Goal: Information Seeking & Learning: Understand process/instructions

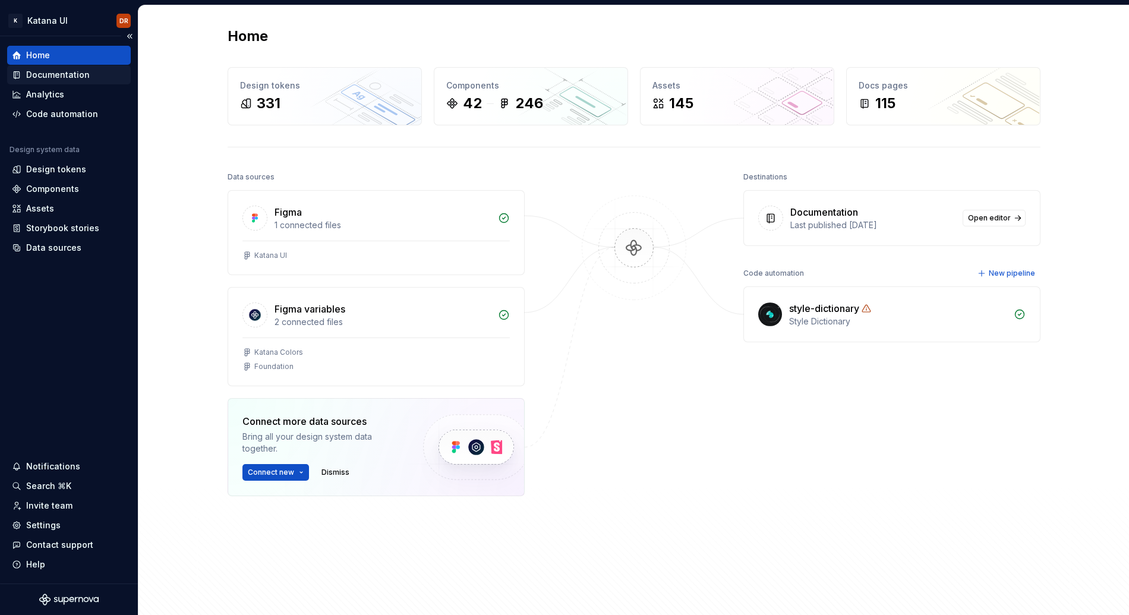
click at [69, 71] on div "Documentation" at bounding box center [58, 75] width 64 height 12
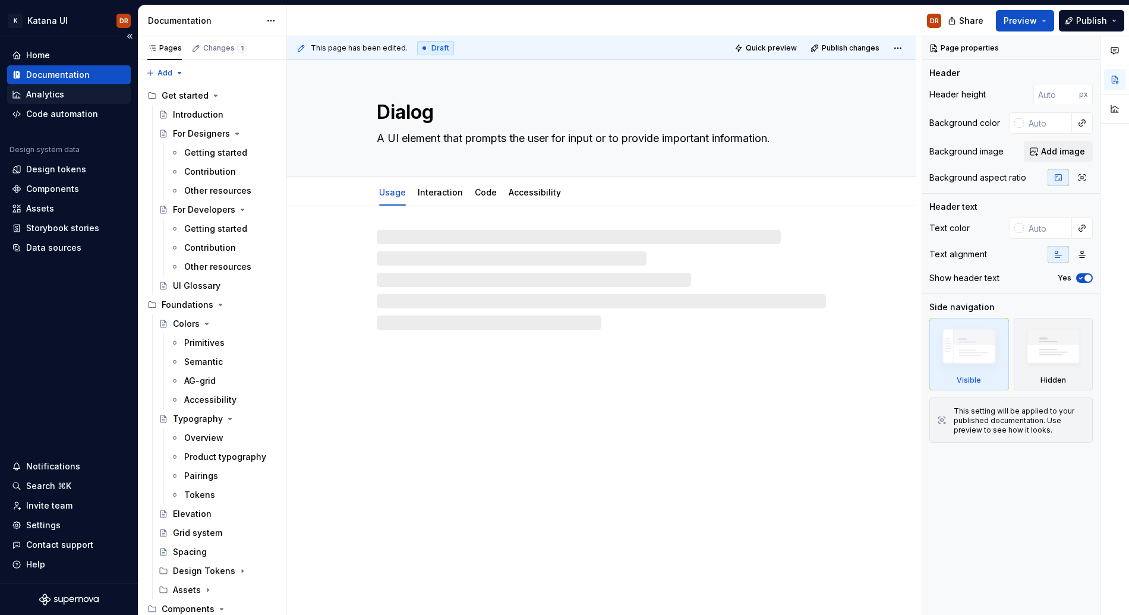
click at [69, 98] on div "Analytics" at bounding box center [69, 95] width 114 height 12
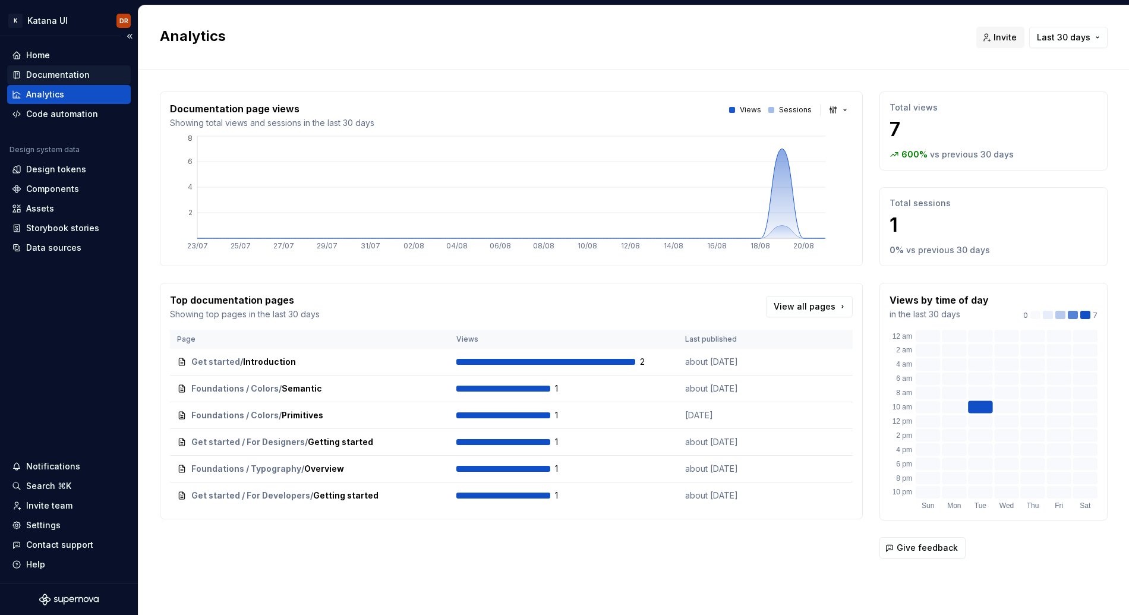
click at [74, 71] on div "Documentation" at bounding box center [58, 75] width 64 height 12
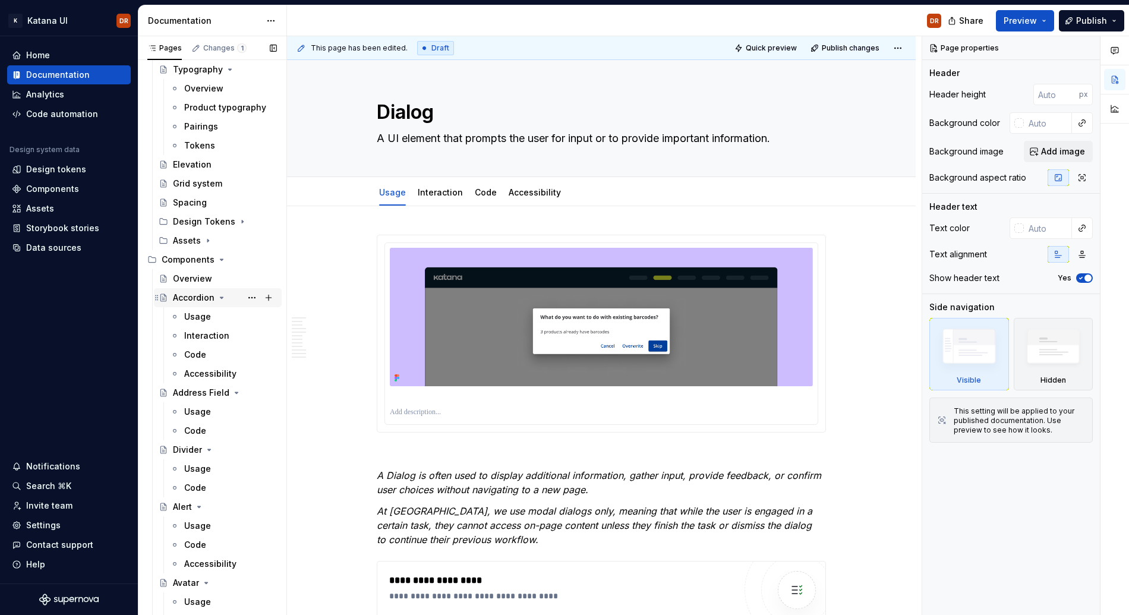
scroll to position [364, 0]
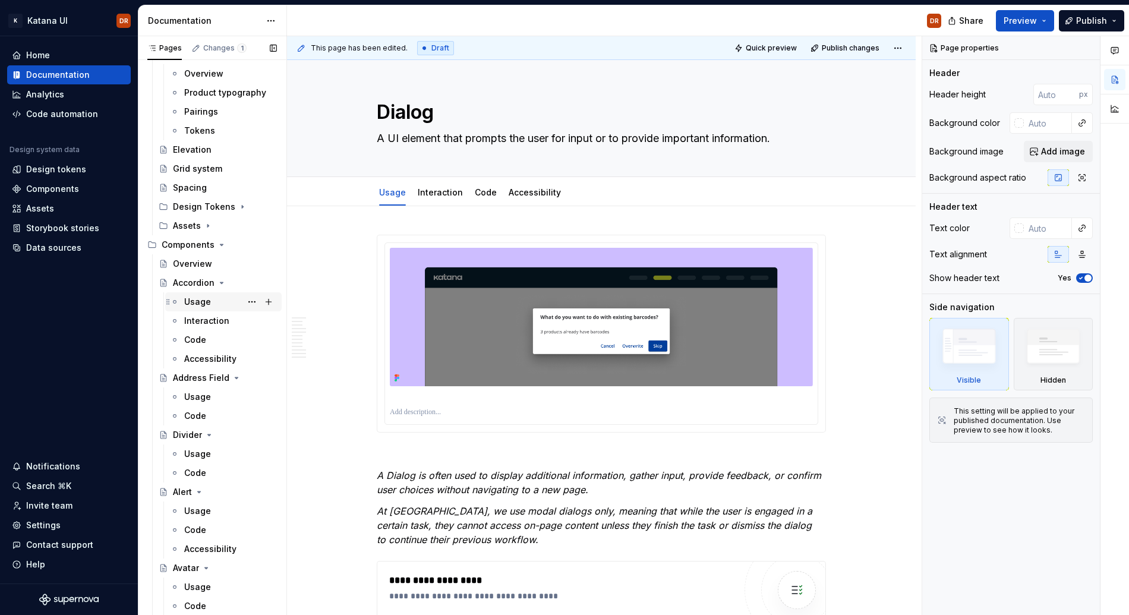
click at [202, 302] on div "Usage" at bounding box center [197, 302] width 27 height 12
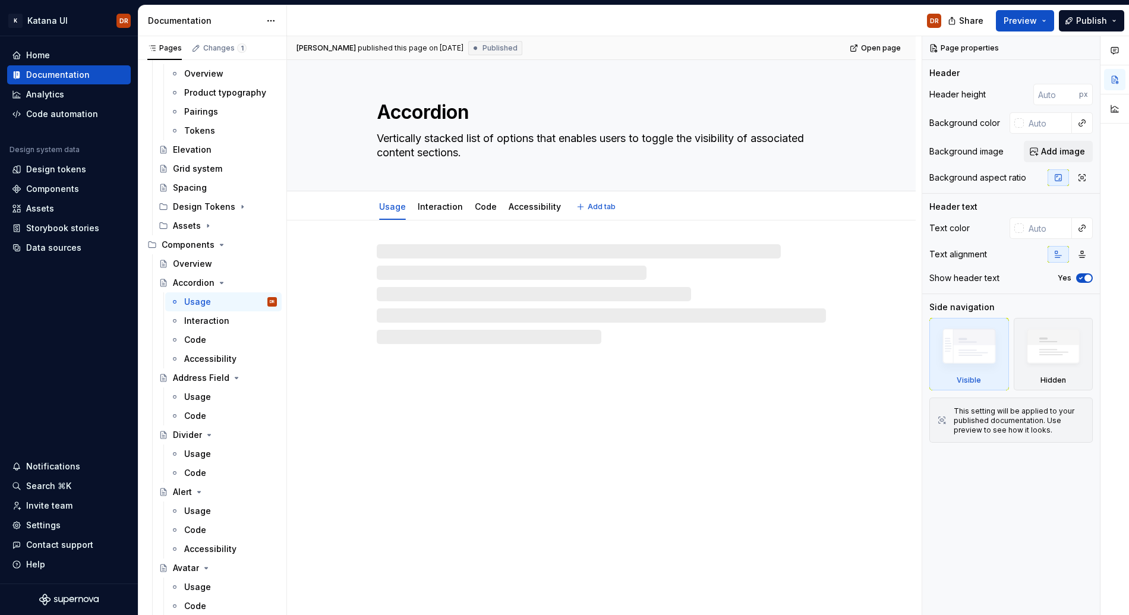
click at [391, 137] on textarea "Vertically stacked list of options that enables users to toggle the visibility …" at bounding box center [599, 145] width 449 height 33
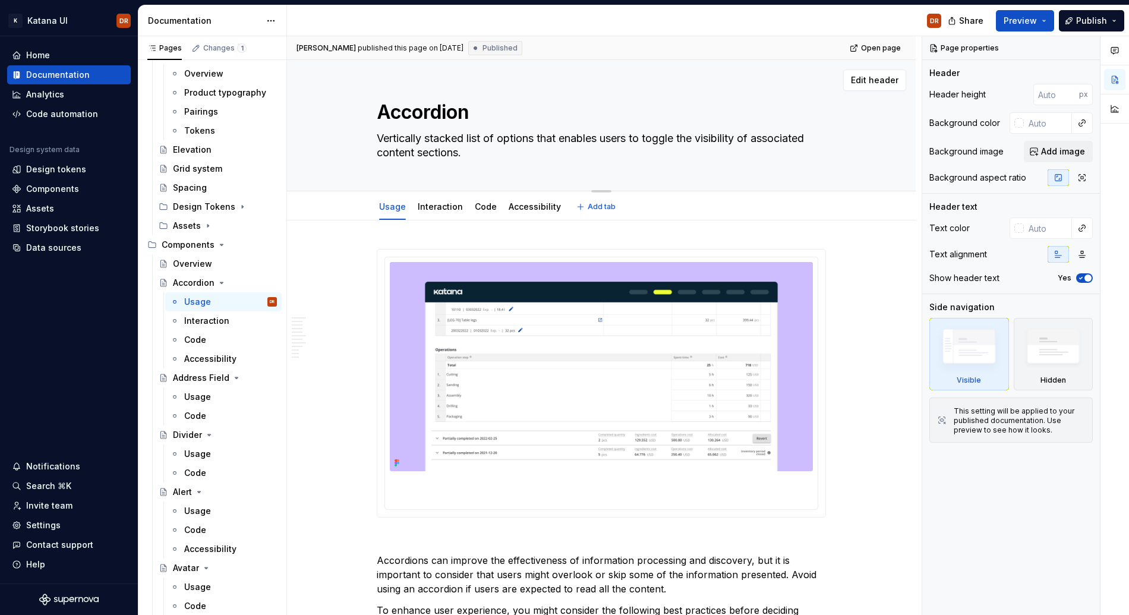
click at [391, 137] on textarea "Vertically stacked list of options that enables users to toggle the visibility …" at bounding box center [599, 145] width 449 height 33
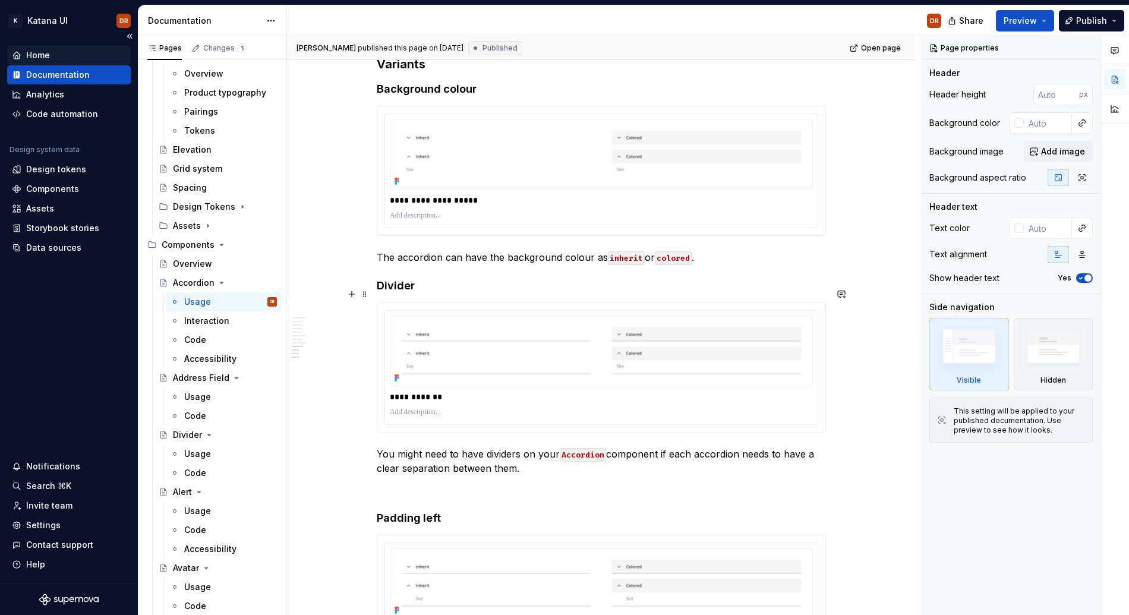
scroll to position [2984, 0]
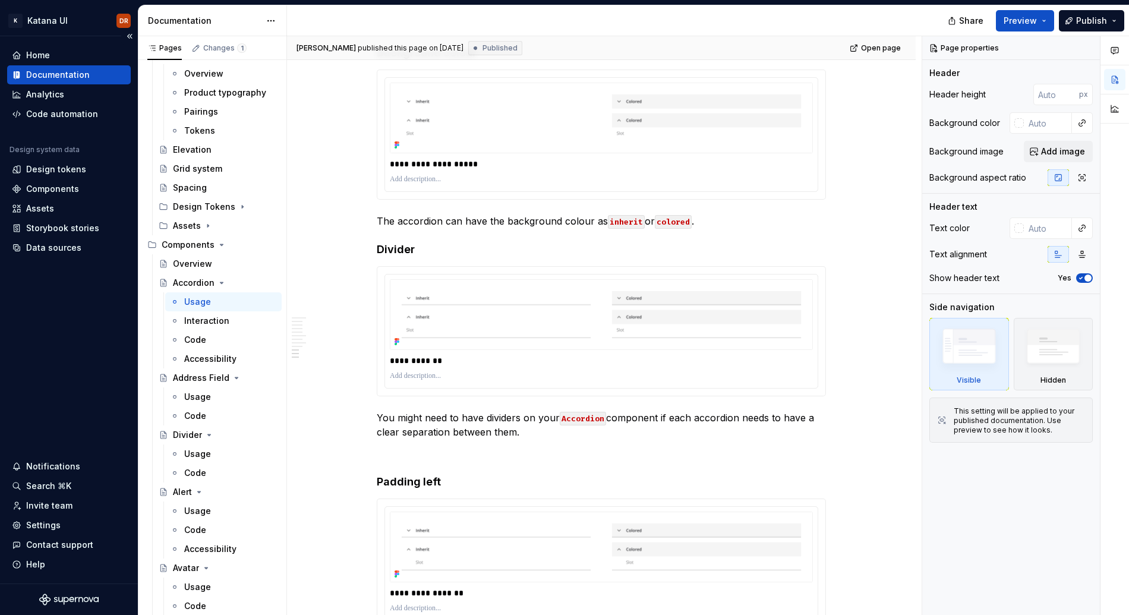
type textarea "*"
